Goal: Task Accomplishment & Management: Complete application form

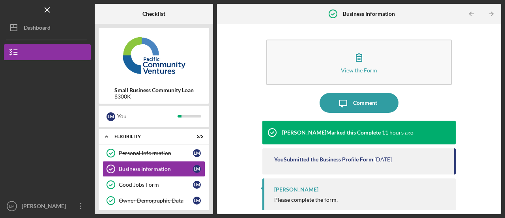
scroll to position [83, 0]
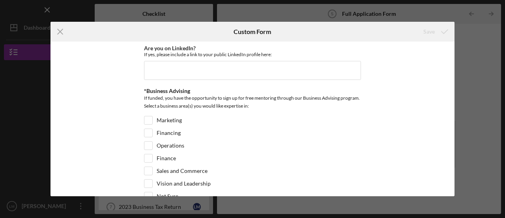
scroll to position [1142, 0]
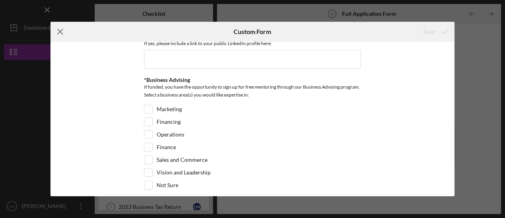
click at [57, 28] on icon "Icon/Menu Close" at bounding box center [61, 32] width 20 height 20
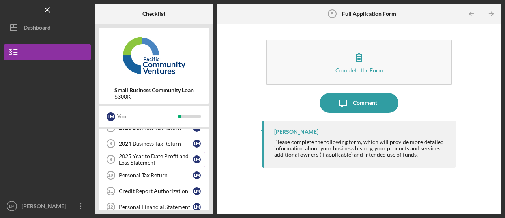
scroll to position [118, 0]
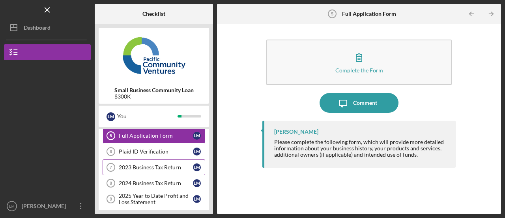
click at [154, 164] on div "2023 Business Tax Return" at bounding box center [156, 167] width 74 height 6
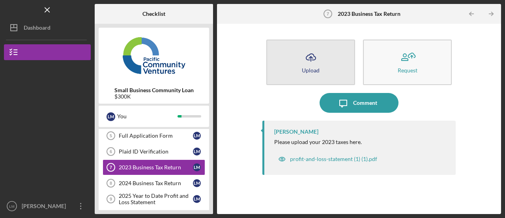
click at [308, 68] on div "Upload" at bounding box center [311, 70] width 18 height 6
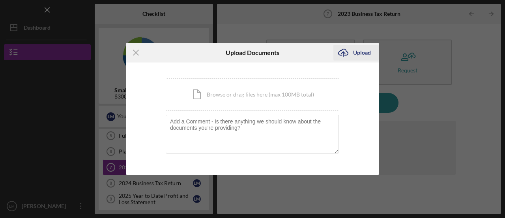
click at [355, 53] on div "Upload" at bounding box center [362, 53] width 18 height 16
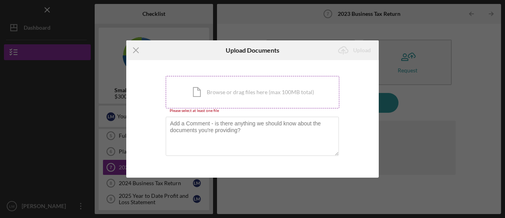
click at [227, 94] on div "Icon/Document Browse or drag files here (max 100MB total) Tap to choose files o…" at bounding box center [253, 92] width 174 height 32
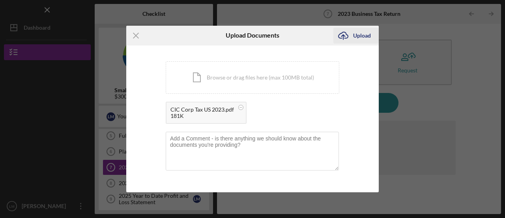
click at [361, 35] on div "Upload" at bounding box center [362, 36] width 18 height 16
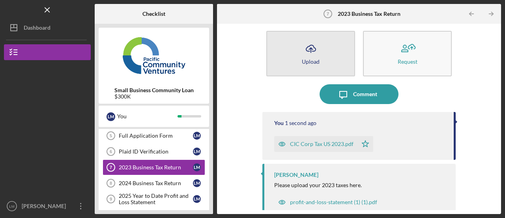
scroll to position [17, 0]
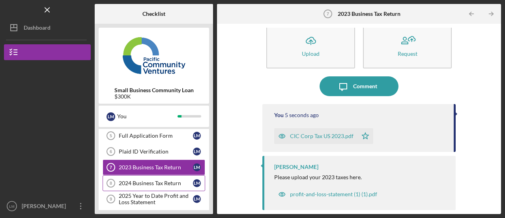
click at [145, 180] on div "2024 Business Tax Return" at bounding box center [156, 183] width 74 height 6
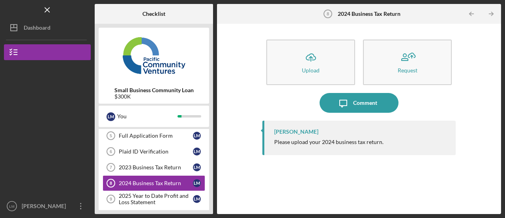
click at [305, 137] on div "[PERSON_NAME] Please upload your 2024 business tax return." at bounding box center [359, 137] width 193 height 34
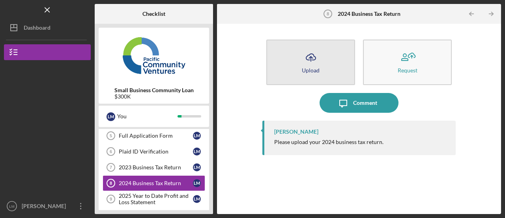
click at [313, 61] on icon "Icon/Upload" at bounding box center [311, 57] width 20 height 20
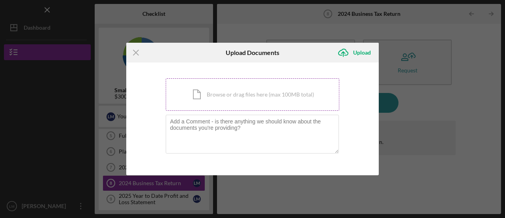
click at [239, 95] on div "Icon/Document Browse or drag files here (max 100MB total) Tap to choose files o…" at bounding box center [253, 94] width 174 height 32
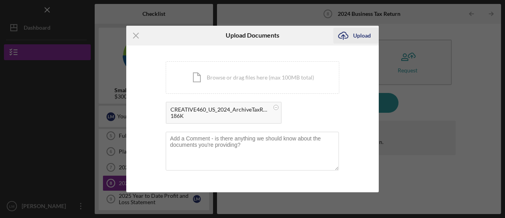
click at [365, 37] on div "Upload" at bounding box center [362, 36] width 18 height 16
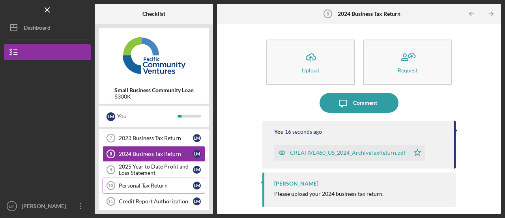
scroll to position [158, 0]
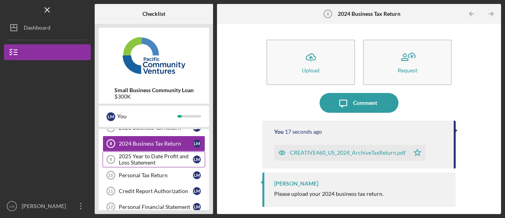
click at [165, 158] on div "2025 Year to Date Profit and Loss Statement" at bounding box center [156, 159] width 74 height 13
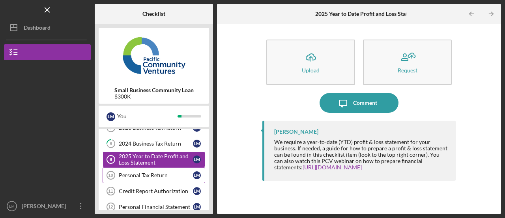
click at [138, 174] on div "Personal Tax Return" at bounding box center [156, 175] width 74 height 6
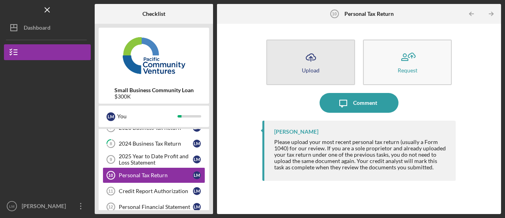
click at [319, 61] on icon "Icon/Upload" at bounding box center [311, 57] width 20 height 20
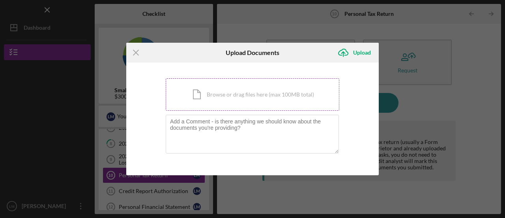
click at [250, 93] on div "Icon/Document Browse or drag files here (max 100MB total) Tap to choose files o…" at bounding box center [253, 94] width 174 height 32
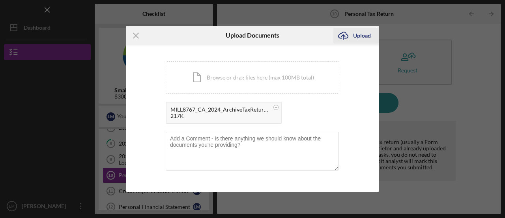
click at [364, 36] on div "Upload" at bounding box center [362, 36] width 18 height 16
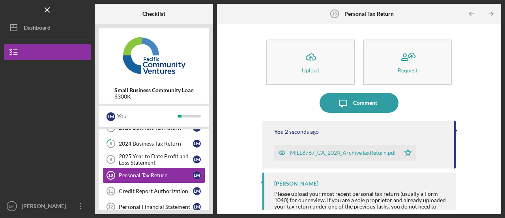
scroll to position [22, 0]
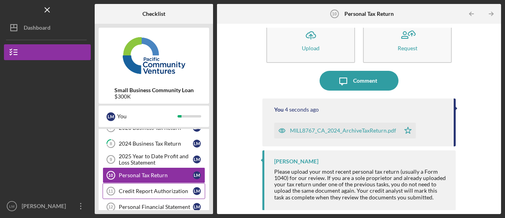
click at [159, 188] on div "Credit Report Authorization" at bounding box center [156, 191] width 74 height 6
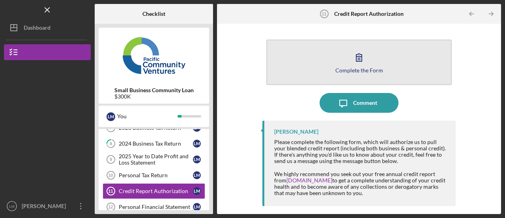
click at [361, 61] on icon "button" at bounding box center [360, 58] width 6 height 8
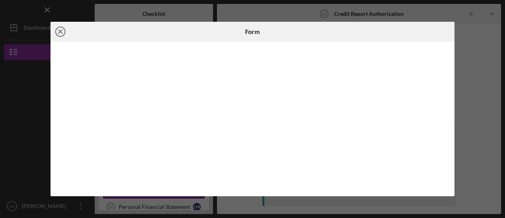
click at [62, 34] on icon "Icon/Close" at bounding box center [61, 32] width 20 height 20
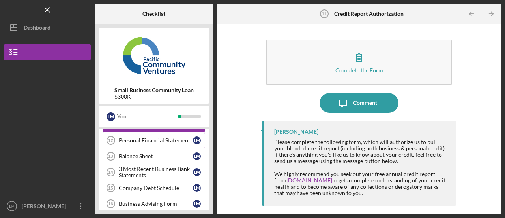
scroll to position [237, 0]
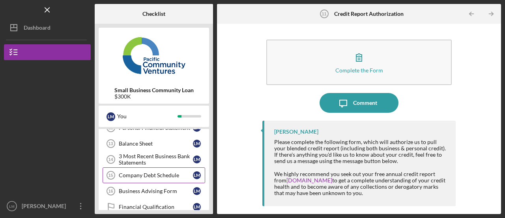
click at [135, 172] on div "Company Debt Schedule" at bounding box center [156, 175] width 74 height 6
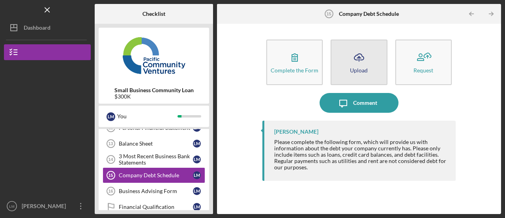
click at [352, 57] on icon "Icon/Upload" at bounding box center [359, 57] width 20 height 20
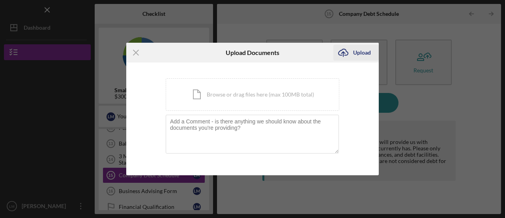
click at [349, 53] on icon "Icon/Upload" at bounding box center [344, 53] width 20 height 20
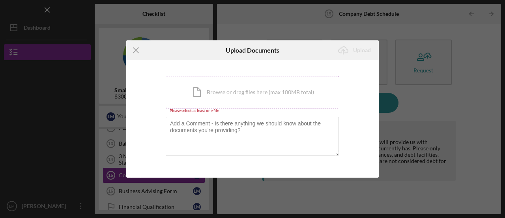
click at [226, 90] on div "Icon/Document Browse or drag files here (max 100MB total) Tap to choose files o…" at bounding box center [253, 92] width 174 height 32
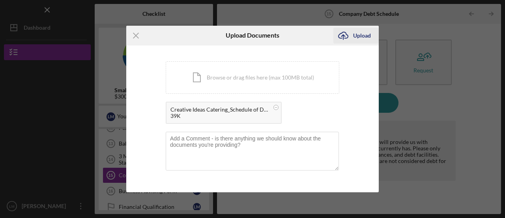
click at [356, 36] on div "Upload" at bounding box center [362, 36] width 18 height 16
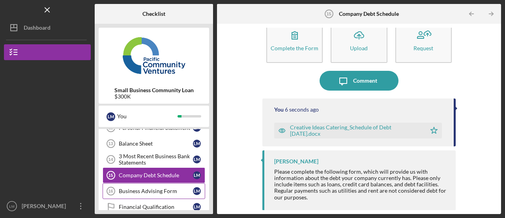
scroll to position [276, 0]
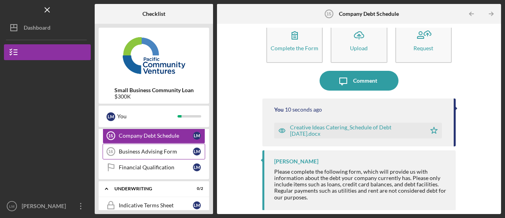
click at [152, 148] on div "Business Advising Form" at bounding box center [156, 151] width 74 height 6
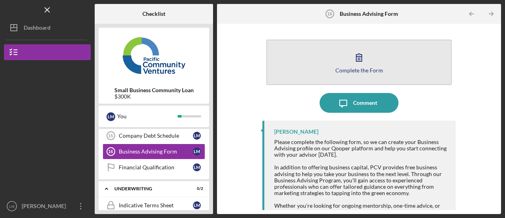
click at [343, 56] on button "Complete the Form Form" at bounding box center [359, 61] width 186 height 45
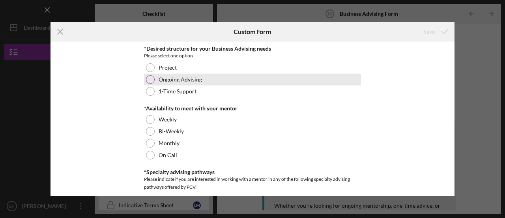
click at [232, 79] on div "Ongoing Advising" at bounding box center [252, 79] width 217 height 12
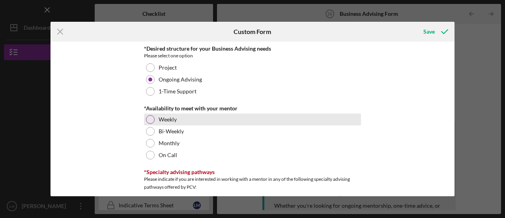
scroll to position [39, 0]
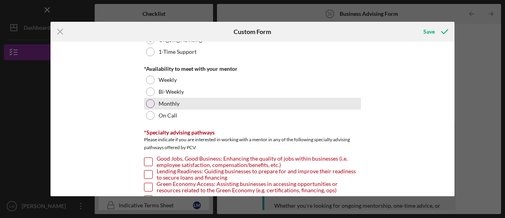
click at [160, 105] on label "Monthly" at bounding box center [169, 103] width 21 height 6
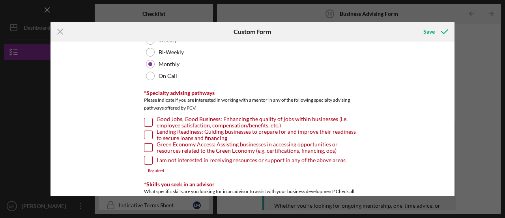
scroll to position [118, 0]
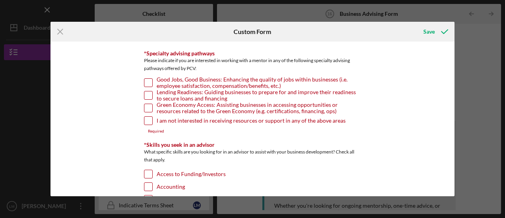
click at [145, 79] on input "Good Jobs, Good Business: Enhancing the quality of jobs within businesses (i.e.…" at bounding box center [149, 83] width 8 height 8
checkbox input "true"
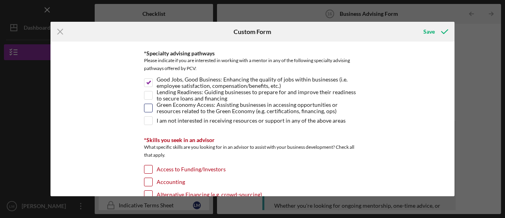
click at [145, 105] on input "Green Economy Access: Assisting businesses in accessing opportunities or resour…" at bounding box center [149, 108] width 8 height 8
checkbox input "true"
click at [150, 95] on input "Lending Readiness: Guiding businesses to prepare for and improve their readines…" at bounding box center [149, 95] width 8 height 8
checkbox input "true"
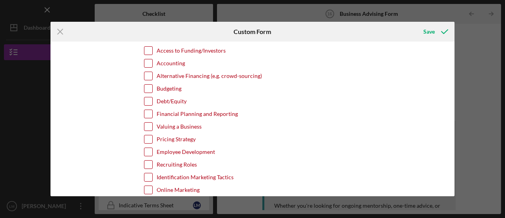
scroll to position [276, 0]
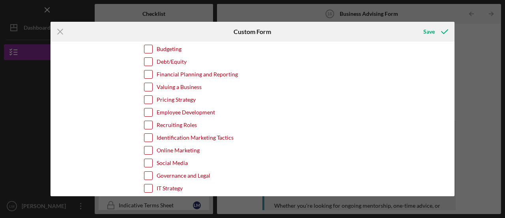
click at [146, 99] on input "Pricing Strategy" at bounding box center [149, 100] width 8 height 8
checkbox input "true"
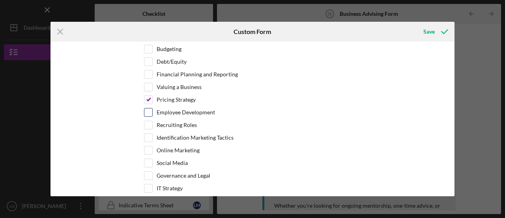
click at [146, 110] on input "Employee Development" at bounding box center [149, 112] width 8 height 8
checkbox input "true"
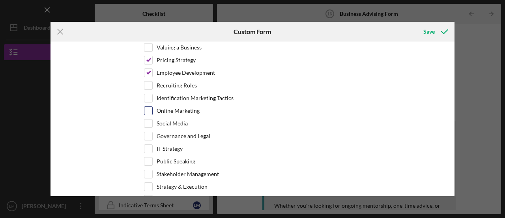
click at [145, 107] on input "Online Marketing" at bounding box center [149, 111] width 8 height 8
checkbox input "true"
click at [146, 94] on input "Identification Marketing Tactics" at bounding box center [149, 98] width 8 height 8
checkbox input "true"
click at [148, 120] on input "Social Media" at bounding box center [149, 123] width 8 height 8
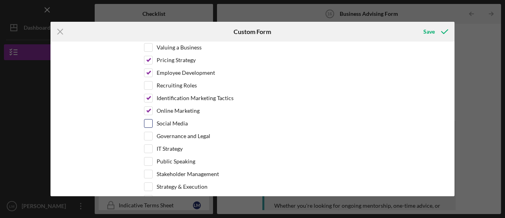
checkbox input "true"
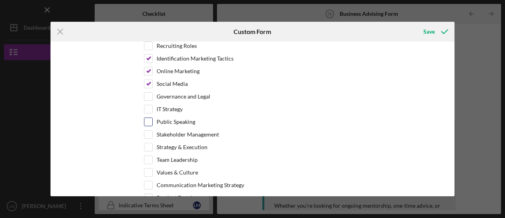
click at [145, 118] on input "Public Speaking" at bounding box center [149, 122] width 8 height 8
checkbox input "true"
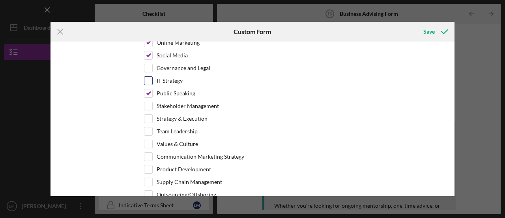
scroll to position [395, 0]
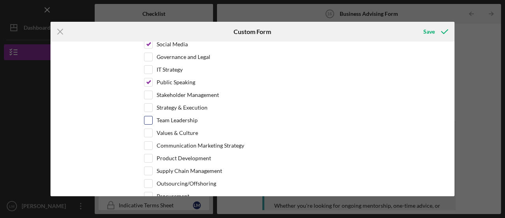
click at [147, 116] on input "Team Leadership" at bounding box center [149, 120] width 8 height 8
checkbox input "true"
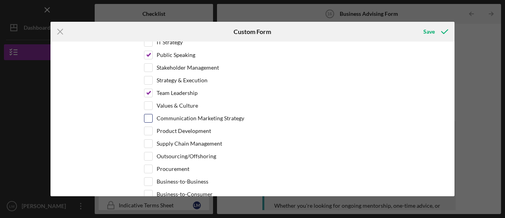
scroll to position [434, 0]
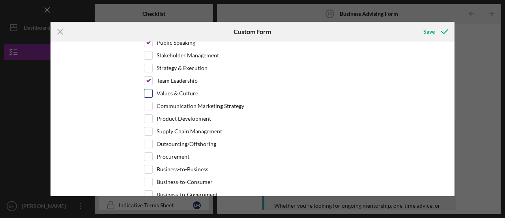
click at [148, 89] on input "Values & Culture" at bounding box center [149, 93] width 8 height 8
checkbox input "true"
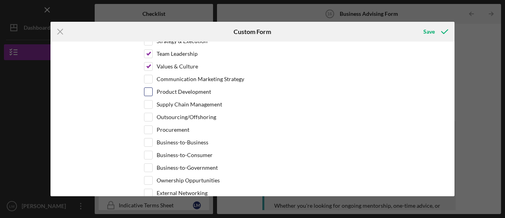
scroll to position [474, 0]
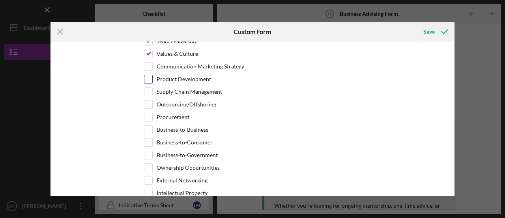
click at [147, 75] on input "Product Development" at bounding box center [149, 79] width 8 height 8
checkbox input "true"
click at [146, 88] on input "Supply Chain Management" at bounding box center [149, 92] width 8 height 8
checkbox input "true"
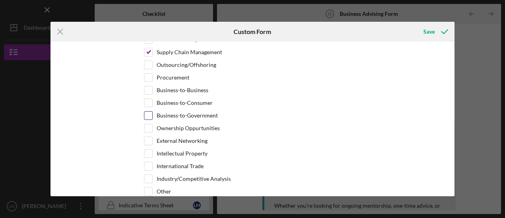
click at [151, 111] on input "Business-to-Government" at bounding box center [149, 115] width 8 height 8
click at [149, 111] on input "Business-to-Government" at bounding box center [149, 115] width 8 height 8
checkbox input "true"
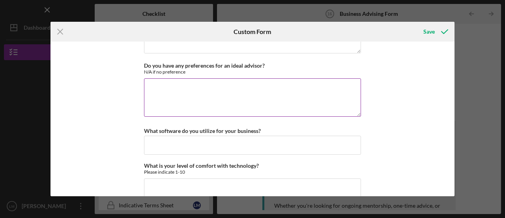
scroll to position [771, 0]
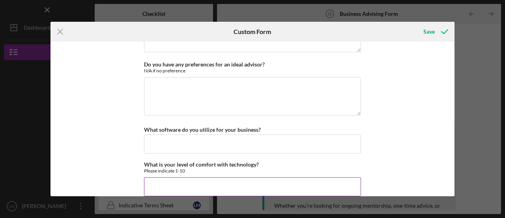
click at [165, 177] on input "What is your level of comfort with technology?" at bounding box center [252, 186] width 217 height 19
click at [61, 30] on line at bounding box center [60, 31] width 5 height 5
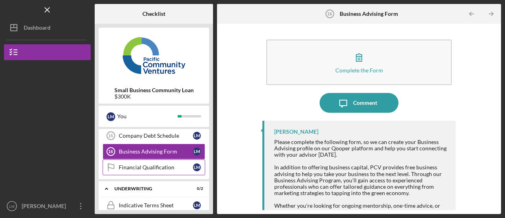
click at [159, 164] on div "Financial Qualification" at bounding box center [156, 167] width 74 height 6
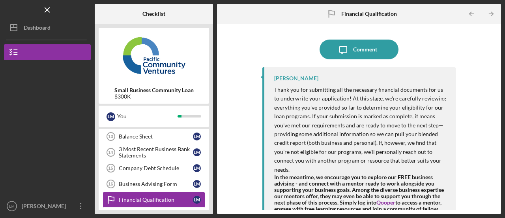
scroll to position [237, 0]
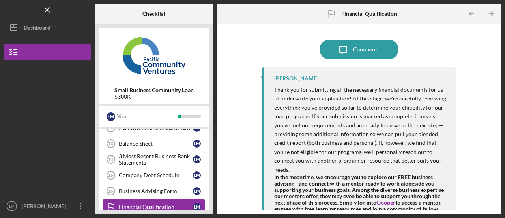
click at [158, 155] on div "3 Most Recent Business Bank Statements" at bounding box center [156, 159] width 74 height 13
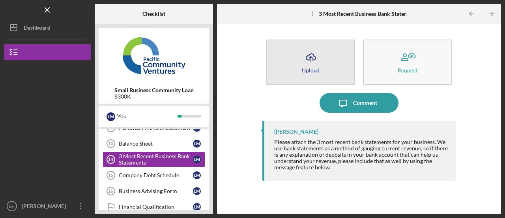
click at [327, 61] on button "Icon/Upload Upload" at bounding box center [310, 61] width 89 height 45
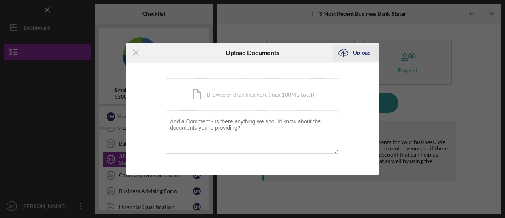
click at [356, 53] on div "Upload" at bounding box center [362, 53] width 18 height 16
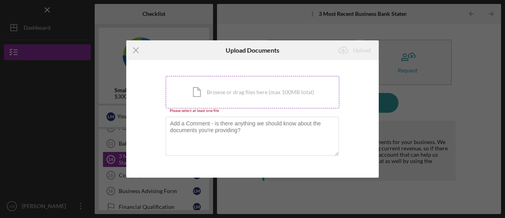
click at [232, 92] on div "Icon/Document Browse or drag files here (max 100MB total) Tap to choose files o…" at bounding box center [253, 92] width 174 height 32
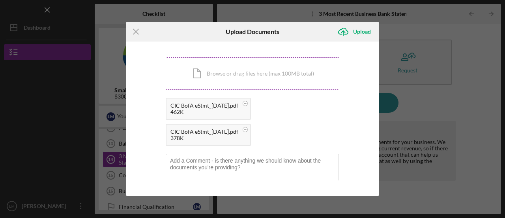
click at [293, 68] on div "Icon/Document Browse or drag files here (max 100MB total) Tap to choose files o…" at bounding box center [253, 73] width 174 height 32
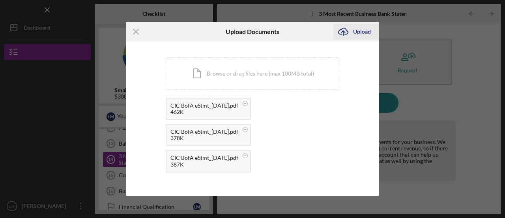
click at [365, 29] on div "Upload" at bounding box center [362, 32] width 18 height 16
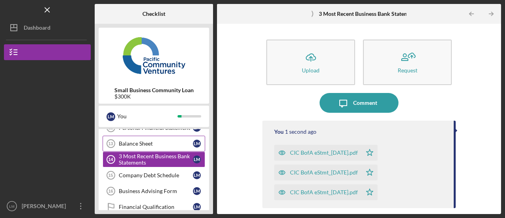
click at [175, 140] on div "Balance Sheet" at bounding box center [156, 143] width 74 height 6
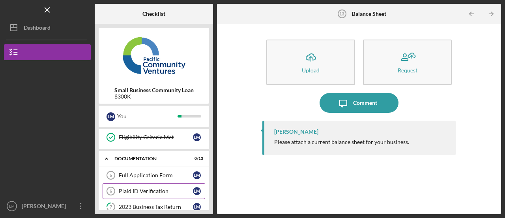
scroll to position [118, 0]
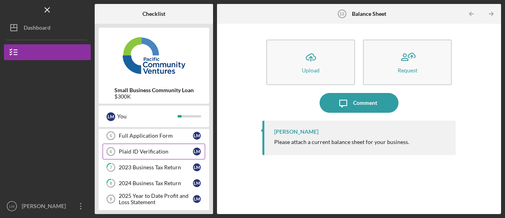
click at [140, 148] on div "Plaid ID Verification" at bounding box center [156, 151] width 74 height 6
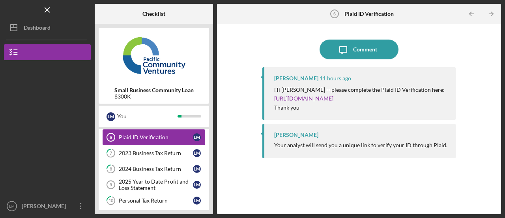
scroll to position [118, 0]
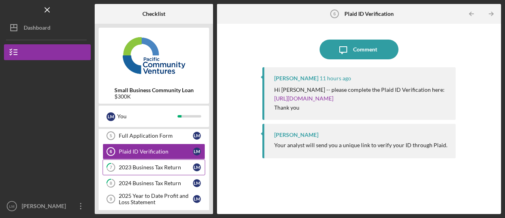
click at [152, 164] on div "2023 Business Tax Return" at bounding box center [156, 167] width 74 height 6
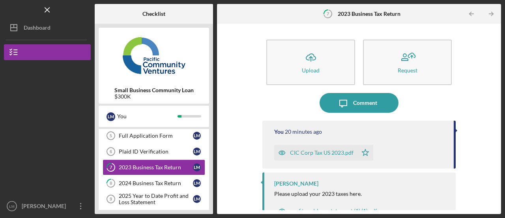
scroll to position [17, 0]
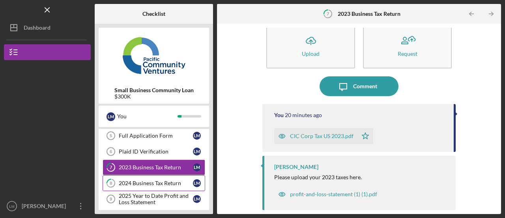
click at [145, 186] on link "8 2024 Business Tax Return [PERSON_NAME]" at bounding box center [154, 183] width 103 height 16
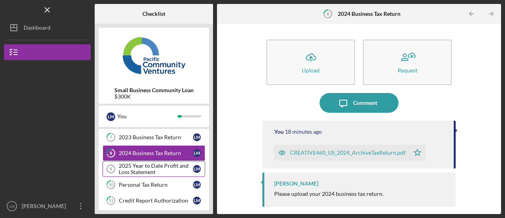
scroll to position [158, 0]
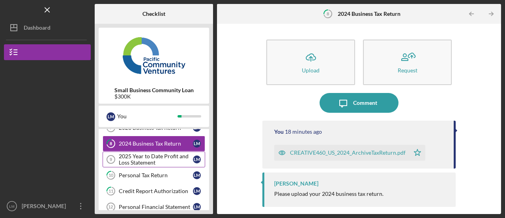
click at [156, 155] on div "2025 Year to Date Profit and Loss Statement" at bounding box center [156, 159] width 74 height 13
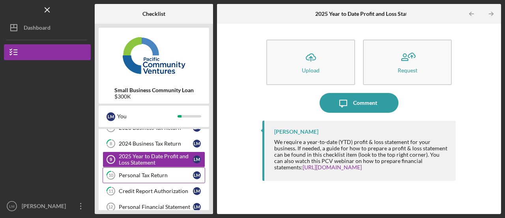
click at [154, 167] on link "10 Personal Tax Return [PERSON_NAME]" at bounding box center [154, 175] width 103 height 16
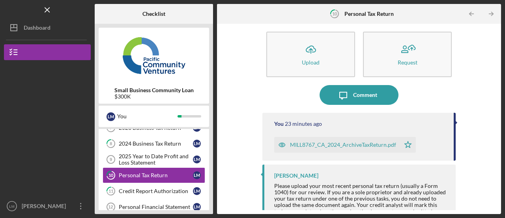
scroll to position [22, 0]
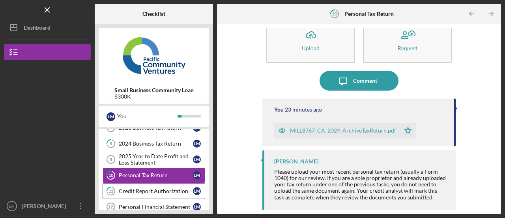
click at [139, 188] on div "Credit Report Authorization" at bounding box center [156, 191] width 74 height 6
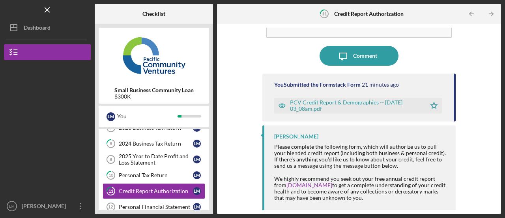
scroll to position [47, 0]
click at [155, 203] on div "Personal Financial Statement" at bounding box center [156, 206] width 74 height 6
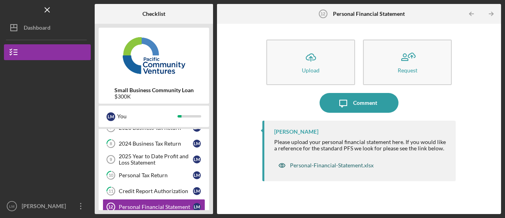
click at [336, 168] on div "Personal-Financial-Statement.xlsx" at bounding box center [332, 165] width 84 height 6
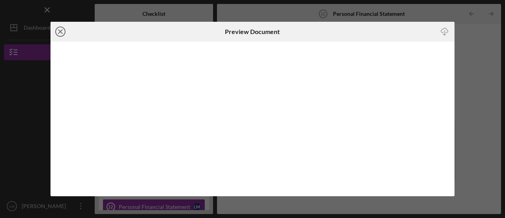
click at [63, 34] on icon "Icon/Close" at bounding box center [61, 32] width 20 height 20
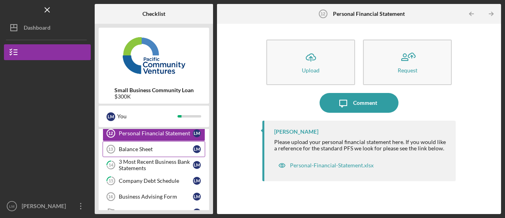
scroll to position [237, 0]
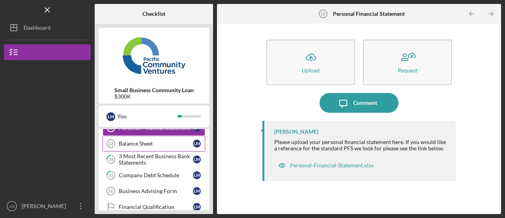
click at [145, 140] on div "Balance Sheet" at bounding box center [156, 143] width 74 height 6
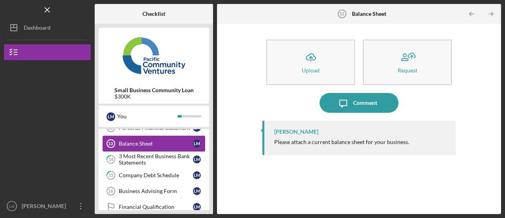
scroll to position [197, 0]
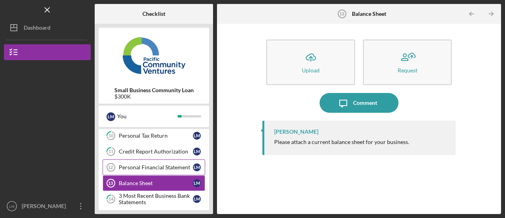
click at [143, 164] on div "Personal Financial Statement" at bounding box center [156, 167] width 74 height 6
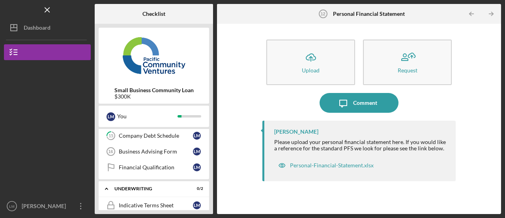
scroll to position [237, 0]
